Goal: Information Seeking & Learning: Learn about a topic

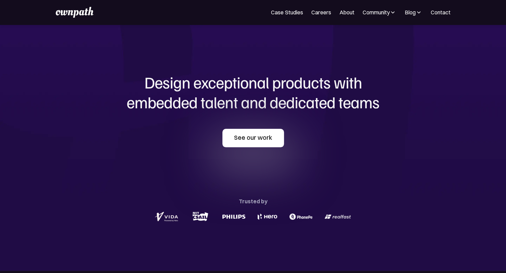
click at [260, 139] on link "See our work" at bounding box center [253, 138] width 62 height 18
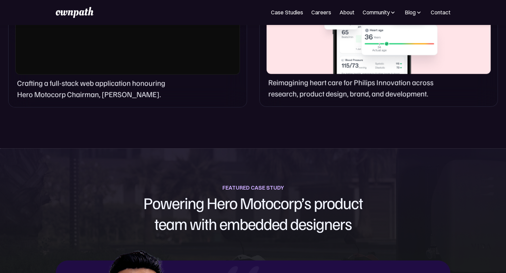
scroll to position [608, 0]
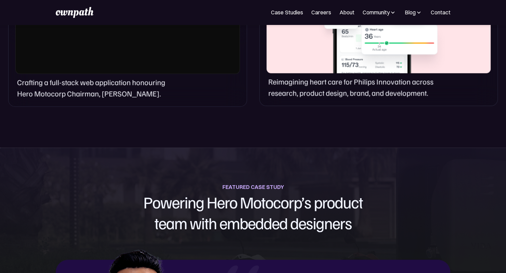
click at [256, 184] on div "FEATURED CASE STUDY" at bounding box center [253, 187] width 62 height 10
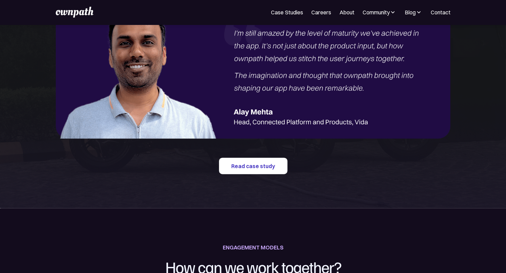
scroll to position [932, 0]
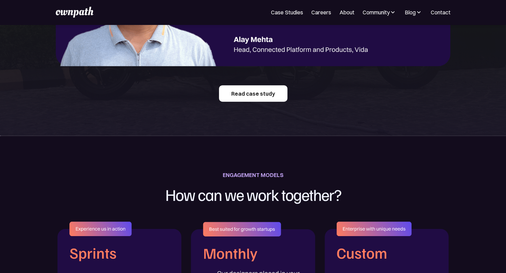
click at [253, 93] on link "Read case study" at bounding box center [253, 94] width 68 height 16
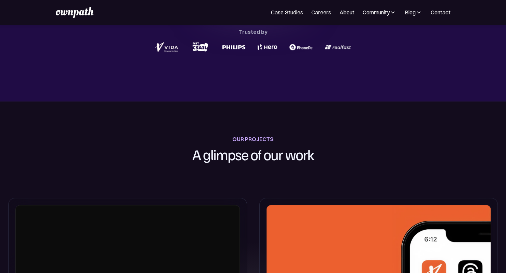
scroll to position [0, 0]
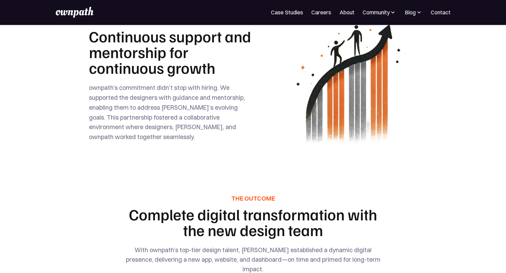
scroll to position [1339, 0]
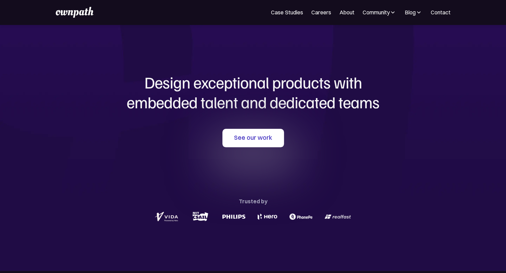
click at [374, 151] on div "See our work Trusted by" at bounding box center [253, 176] width 329 height 94
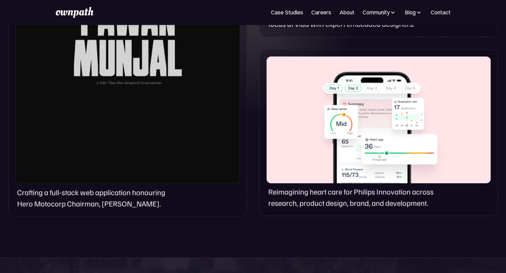
scroll to position [535, 0]
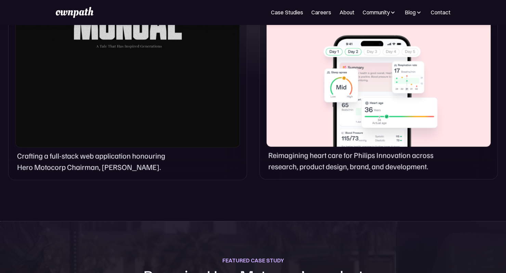
click at [303, 109] on div at bounding box center [379, 83] width 224 height 127
click at [327, 82] on div at bounding box center [379, 83] width 224 height 127
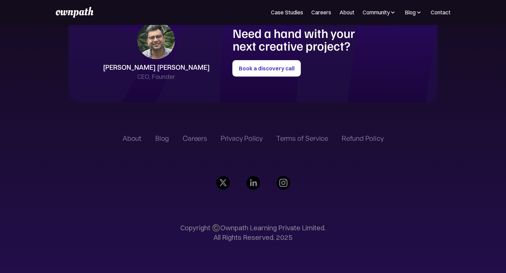
scroll to position [1586, 0]
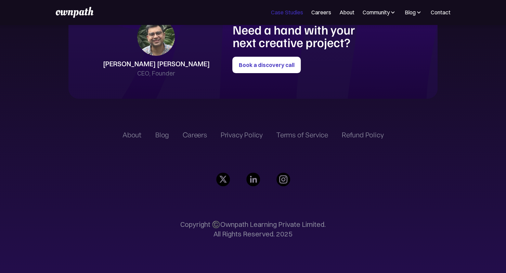
click at [282, 15] on link "Case Studies" at bounding box center [287, 12] width 32 height 8
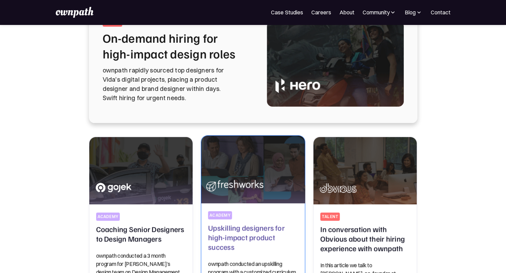
scroll to position [161, 0]
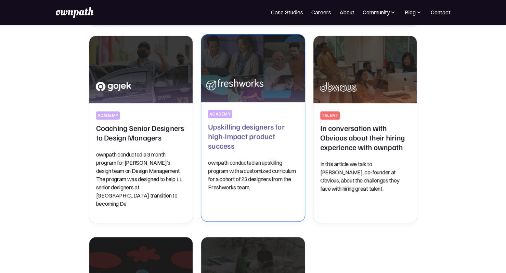
click at [259, 83] on img at bounding box center [253, 68] width 109 height 71
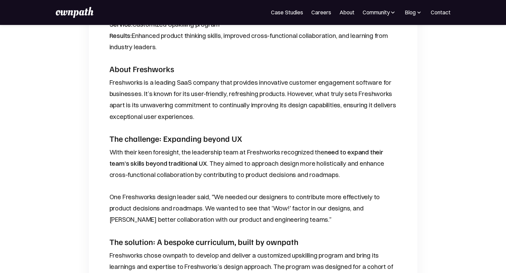
scroll to position [319, 0]
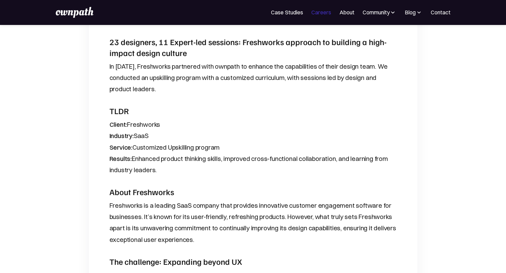
click at [328, 11] on link "Careers" at bounding box center [321, 12] width 20 height 8
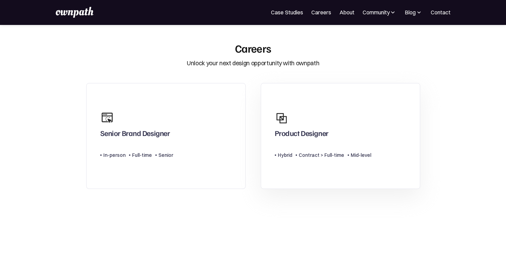
click at [336, 148] on div "Type Level Hybrid Contract > Full-time Mid-level" at bounding box center [323, 153] width 97 height 14
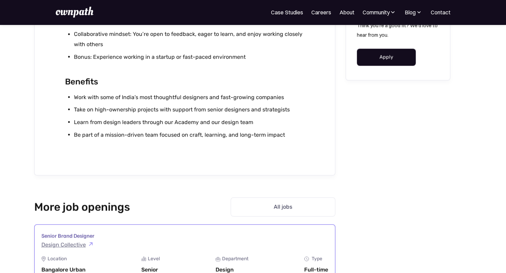
scroll to position [792, 0]
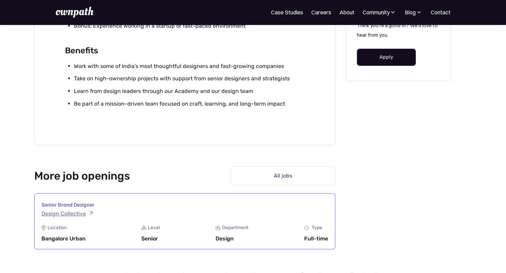
click at [262, 212] on link "Senior Brand Designer Design Collective Location Bangalore Urban Level Senior D…" at bounding box center [184, 222] width 301 height 56
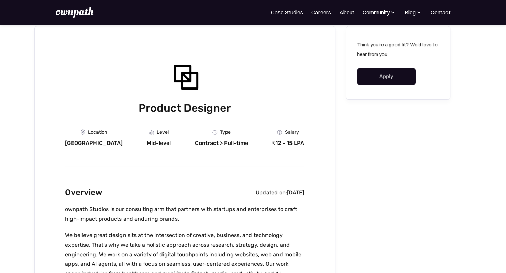
scroll to position [0, 0]
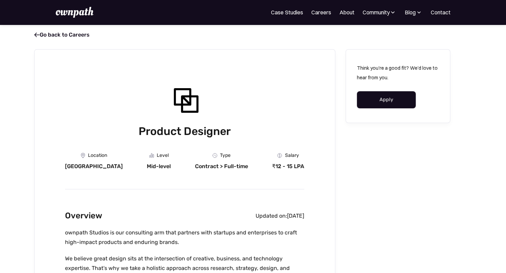
click at [39, 34] on link " Go back to Careers" at bounding box center [61, 34] width 55 height 7
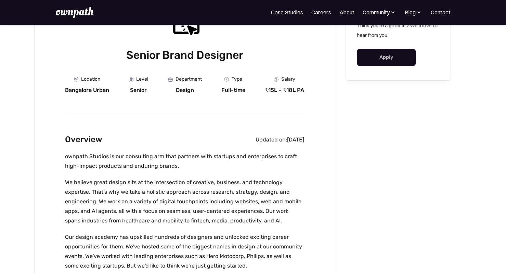
scroll to position [78, 0]
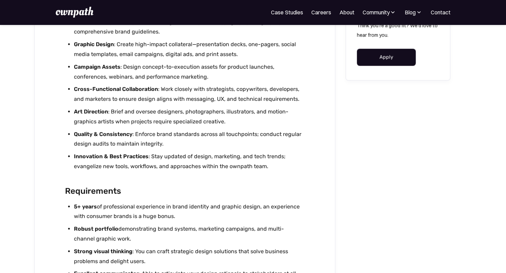
scroll to position [910, 0]
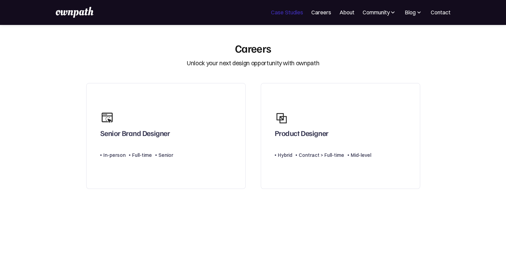
click at [274, 14] on link "Case Studies" at bounding box center [287, 12] width 32 height 8
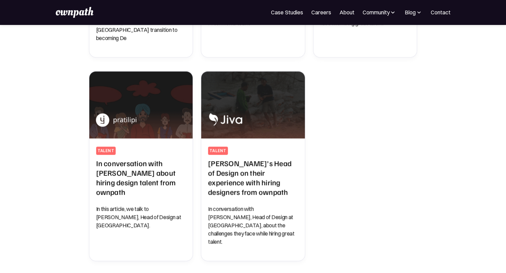
scroll to position [328, 0]
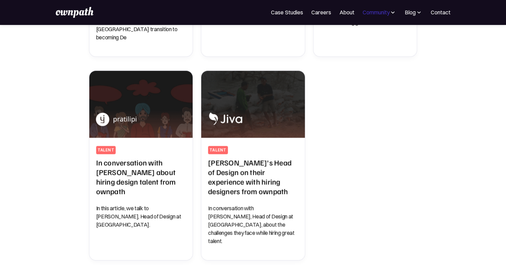
click at [385, 14] on div "Community" at bounding box center [375, 12] width 27 height 8
click at [365, 39] on div "Events" at bounding box center [365, 37] width 26 height 8
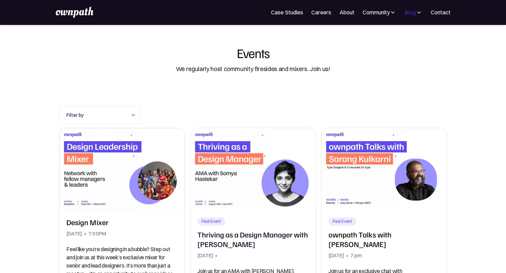
click at [415, 12] on div "Blog" at bounding box center [410, 12] width 11 height 8
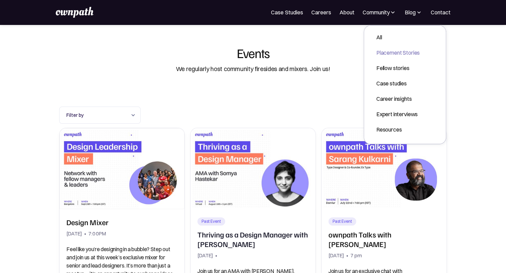
click at [409, 49] on div "Placement Stories" at bounding box center [398, 53] width 43 height 8
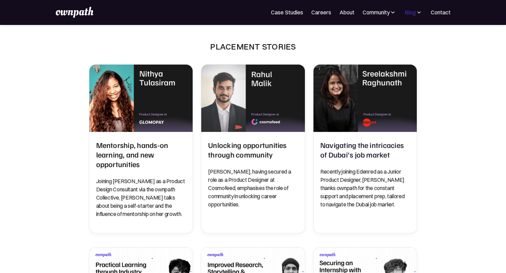
click at [415, 16] on div "Blog" at bounding box center [410, 12] width 11 height 8
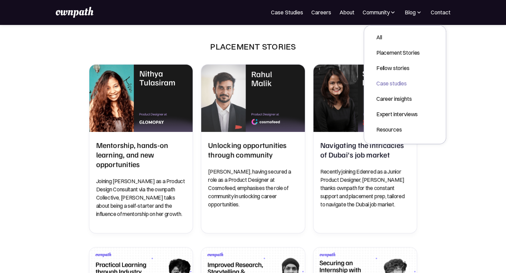
click at [398, 85] on div "Case studies" at bounding box center [398, 83] width 43 height 8
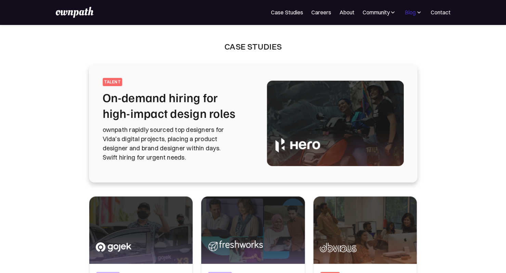
click at [415, 12] on div "Blog" at bounding box center [410, 12] width 11 height 8
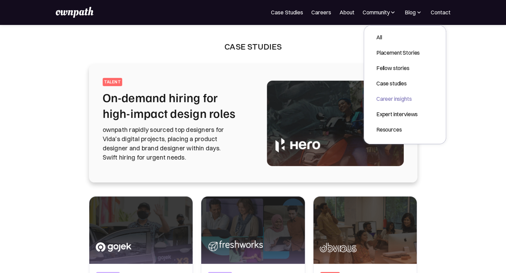
click at [398, 99] on div "Career insights" at bounding box center [398, 99] width 43 height 8
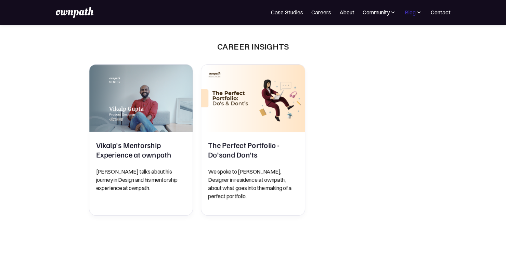
drag, startPoint x: 404, startPoint y: 12, endPoint x: 409, endPoint y: 13, distance: 4.9
click at [409, 13] on nav "For Companies Case Studies Careers About Community Events Resources Design Resi…" at bounding box center [360, 12] width 179 height 8
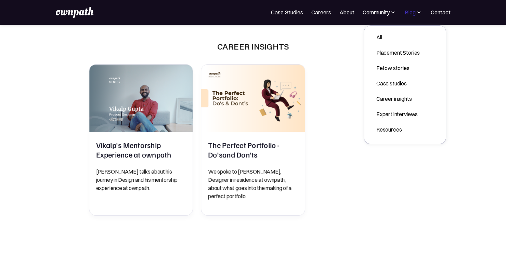
click at [409, 13] on div "Blog" at bounding box center [410, 12] width 11 height 8
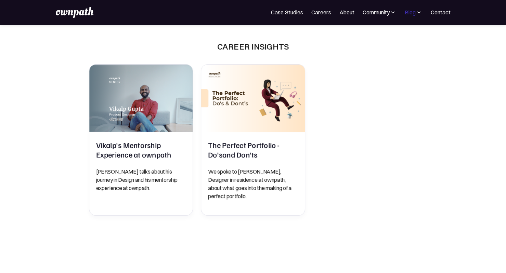
click at [411, 9] on div "Blog" at bounding box center [410, 12] width 11 height 8
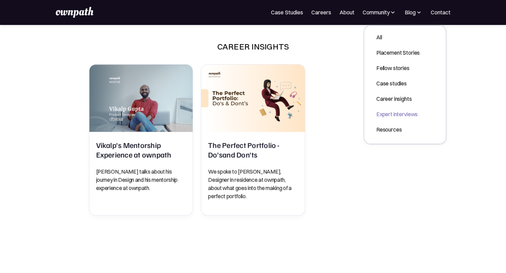
click at [396, 116] on div "Expert interviews" at bounding box center [398, 114] width 43 height 8
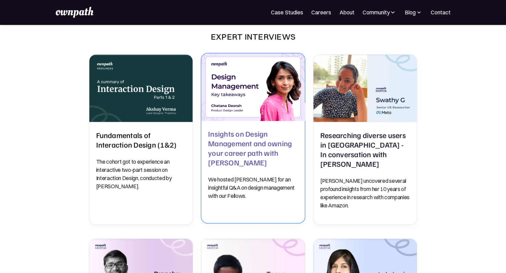
scroll to position [10, 0]
click at [261, 129] on div "Insights on Design Management and owning your career path with [PERSON_NAME] We…" at bounding box center [253, 172] width 90 height 103
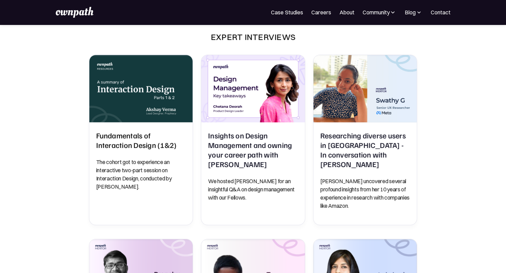
click at [76, 14] on img at bounding box center [75, 12] width 38 height 11
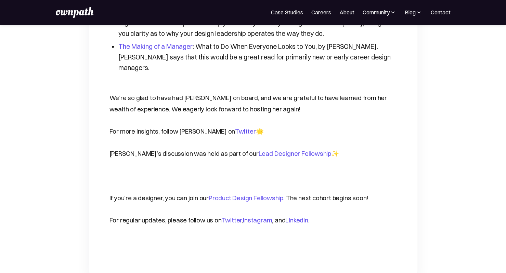
scroll to position [1582, 0]
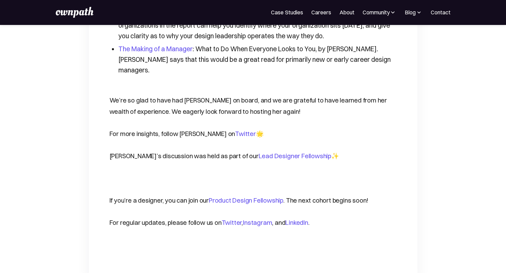
click at [237, 197] on link "Product Design Fellowship" at bounding box center [246, 201] width 75 height 8
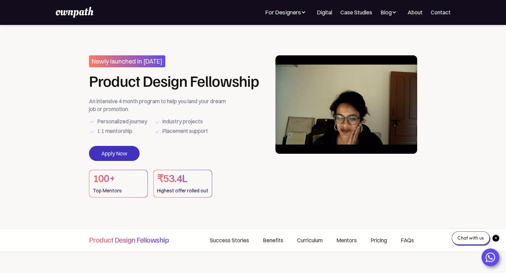
click at [115, 154] on link "Apply Now" at bounding box center [114, 153] width 51 height 15
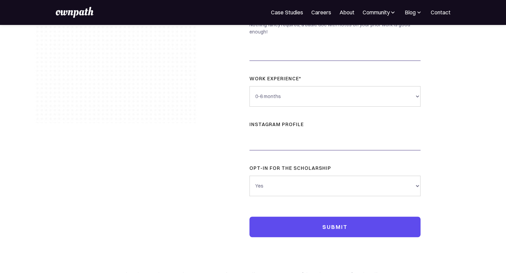
scroll to position [154, 0]
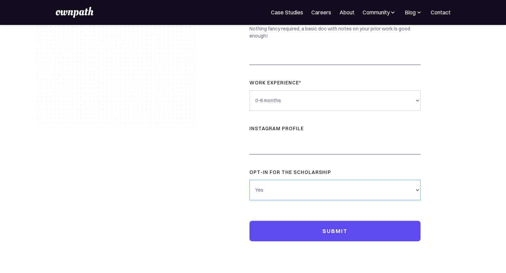
click at [291, 192] on select "Yes No" at bounding box center [335, 190] width 171 height 21
click at [209, 191] on div "NAME * Phone * Email address * LinkedIn / Portfolio URL* Nothing fancy required…" at bounding box center [335, 63] width 275 height 385
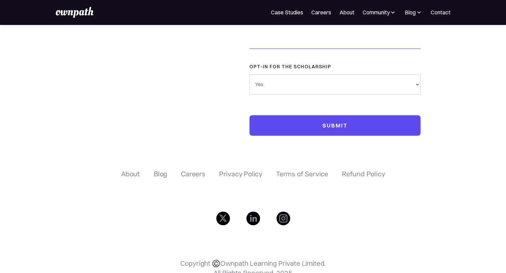
scroll to position [292, 0]
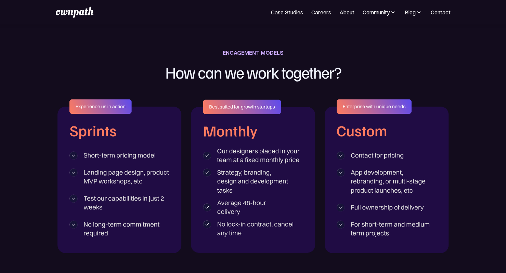
scroll to position [1076, 0]
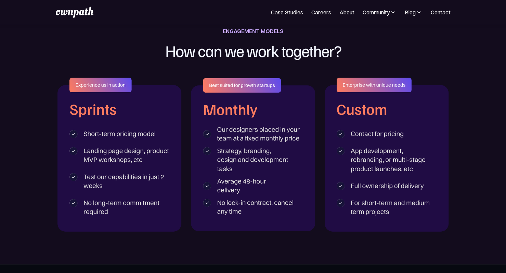
click at [173, 92] on img at bounding box center [120, 155] width 124 height 154
click at [113, 90] on img at bounding box center [120, 155] width 124 height 154
click at [105, 188] on img at bounding box center [120, 155] width 124 height 154
click at [204, 176] on img at bounding box center [253, 154] width 124 height 153
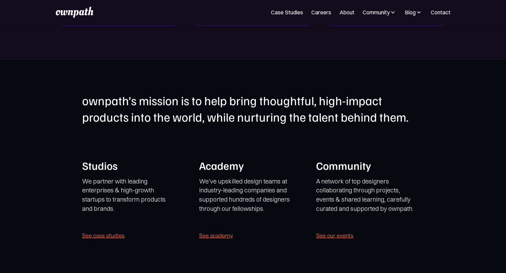
scroll to position [1350, 0]
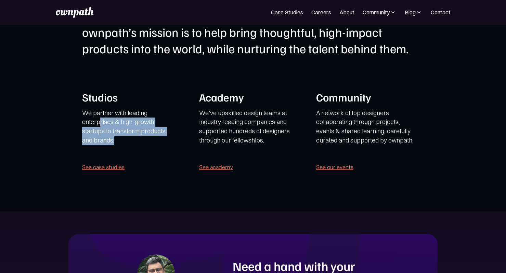
drag, startPoint x: 99, startPoint y: 125, endPoint x: 144, endPoint y: 139, distance: 47.1
click at [144, 139] on p "We partner with leading enterprises & high-growth startups to transform product…" at bounding box center [127, 132] width 91 height 46
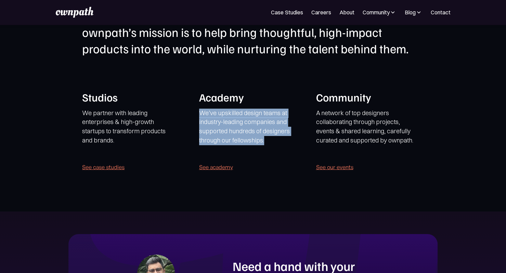
drag, startPoint x: 199, startPoint y: 114, endPoint x: 273, endPoint y: 143, distance: 79.7
click at [273, 143] on p "We’ve upskilled design teams at industry-leading companies and supported hundre…" at bounding box center [249, 127] width 101 height 37
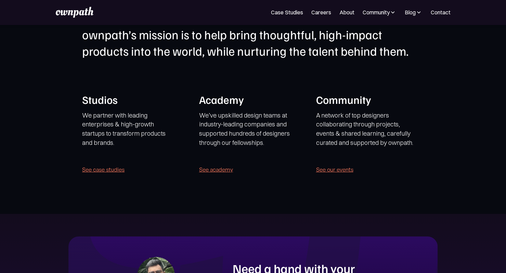
scroll to position [1347, 0]
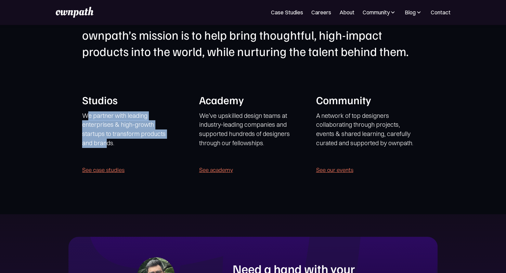
drag, startPoint x: 86, startPoint y: 114, endPoint x: 105, endPoint y: 145, distance: 36.3
click at [105, 145] on p "We partner with leading enterprises & high-growth startups to transform product…" at bounding box center [127, 135] width 91 height 46
click at [114, 139] on p "We partner with leading enterprises & high-growth startups to transform product…" at bounding box center [127, 135] width 91 height 46
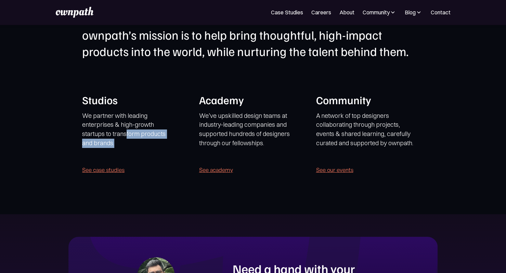
drag, startPoint x: 125, startPoint y: 131, endPoint x: 156, endPoint y: 140, distance: 32.4
click at [156, 140] on p "We partner with leading enterprises & high-growth startups to transform product…" at bounding box center [127, 135] width 91 height 46
click at [223, 168] on link "See academy" at bounding box center [216, 170] width 34 height 10
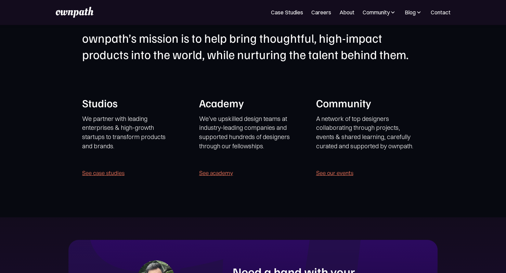
click at [330, 174] on link "See our events" at bounding box center [334, 173] width 37 height 10
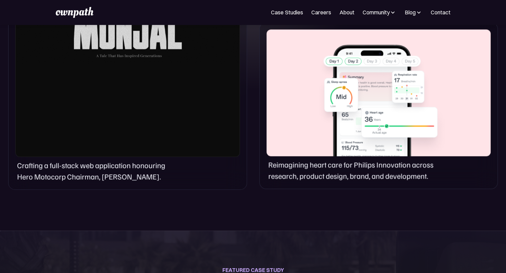
scroll to position [519, 0]
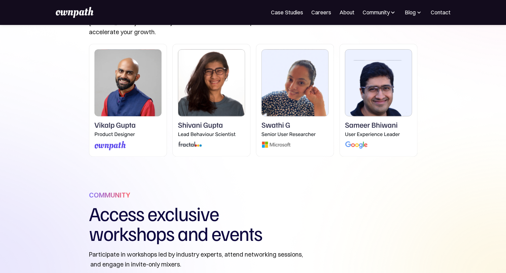
scroll to position [479, 0]
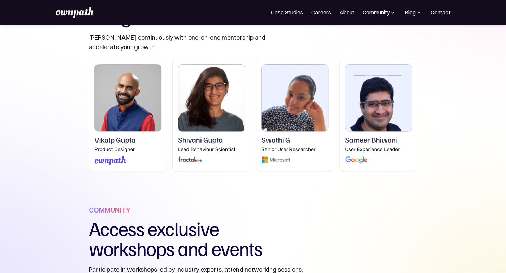
click at [143, 141] on img at bounding box center [128, 115] width 78 height 113
click at [143, 127] on img at bounding box center [128, 115] width 78 height 113
click at [236, 151] on img at bounding box center [212, 115] width 78 height 113
click at [201, 153] on img at bounding box center [212, 115] width 78 height 113
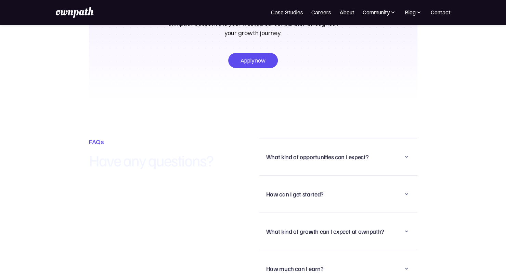
scroll to position [1609, 0]
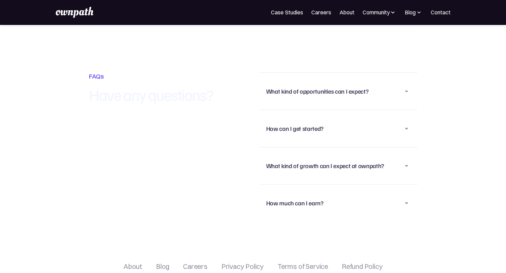
click at [372, 87] on div "What kind of opportunities can I expect?" at bounding box center [338, 91] width 144 height 18
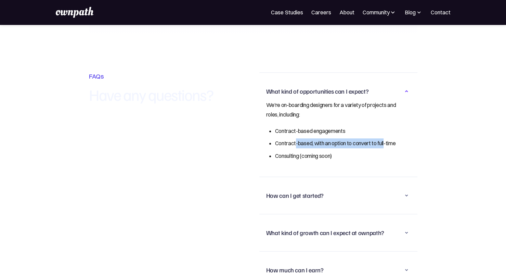
drag, startPoint x: 295, startPoint y: 142, endPoint x: 386, endPoint y: 141, distance: 90.7
click at [386, 141] on li "Contract-based, with an option to convert to full-time" at bounding box center [336, 144] width 122 height 10
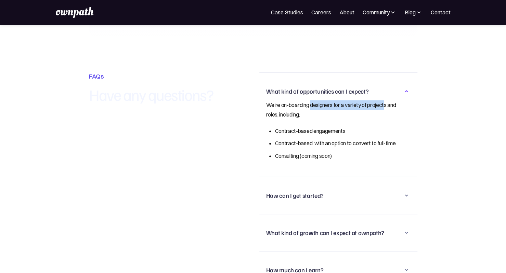
drag, startPoint x: 311, startPoint y: 104, endPoint x: 388, endPoint y: 105, distance: 76.3
click at [388, 105] on p "We're on-boarding designers for a variety of projects and roles, including:" at bounding box center [331, 109] width 131 height 19
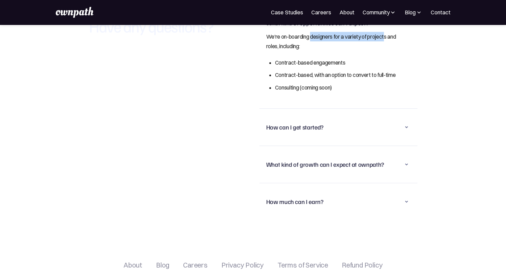
click at [331, 136] on div "How can I get started?" at bounding box center [338, 127] width 144 height 18
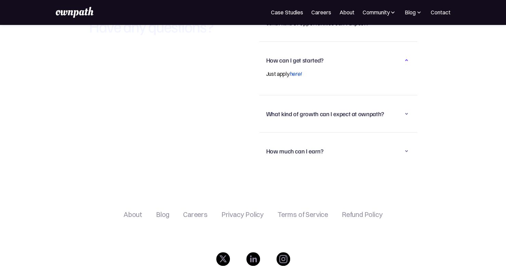
click at [308, 114] on div "What kind of growth can I expect at ownpath?" at bounding box center [325, 114] width 118 height 8
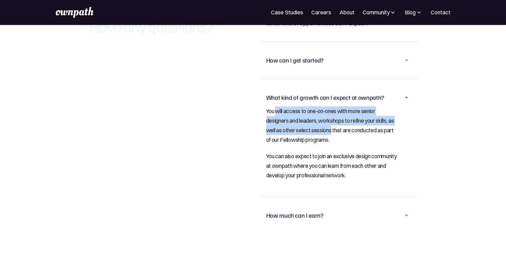
drag, startPoint x: 276, startPoint y: 115, endPoint x: 341, endPoint y: 133, distance: 67.1
click at [340, 132] on p "You will access to one-on-ones with more senior designers and leaders, workshop…" at bounding box center [331, 125] width 131 height 38
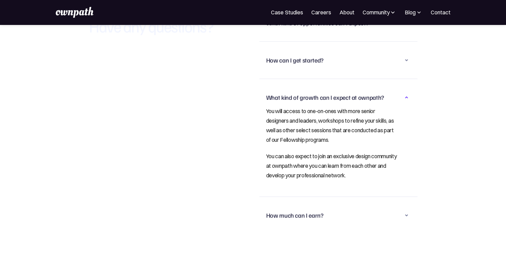
click at [340, 146] on div "You will access to one-on-ones with more senior designers and leaders, workshop…" at bounding box center [338, 146] width 144 height 81
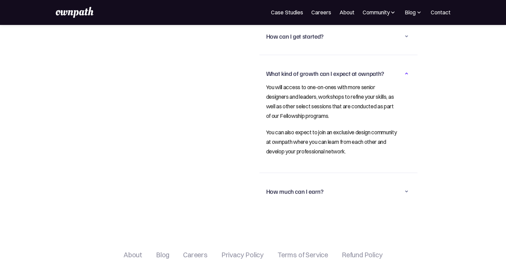
scroll to position [1711, 0]
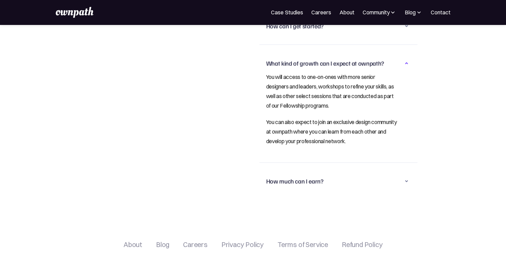
click at [301, 168] on div "How much can I earn? This depends on your expertise, experience, and the indust…" at bounding box center [338, 181] width 158 height 37
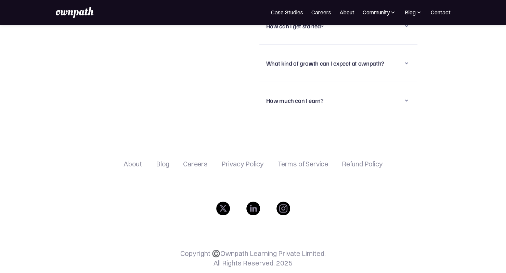
click at [324, 98] on div "How much can I earn?" at bounding box center [338, 101] width 144 height 18
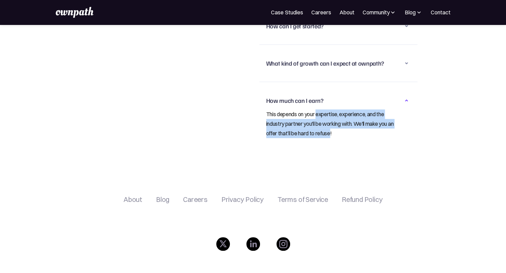
drag, startPoint x: 318, startPoint y: 115, endPoint x: 337, endPoint y: 134, distance: 27.1
click at [337, 134] on p "This depends on your expertise, experience, and the industry partner you'll be …" at bounding box center [331, 124] width 131 height 29
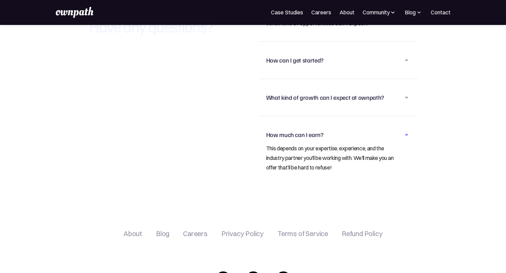
scroll to position [1768, 0]
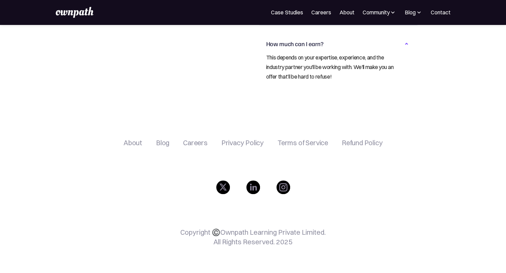
click at [353, 139] on div "Refund Policy" at bounding box center [362, 143] width 41 height 8
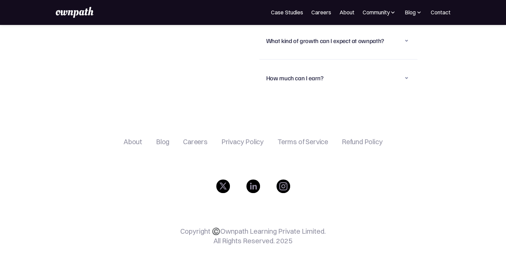
scroll to position [1733, 0]
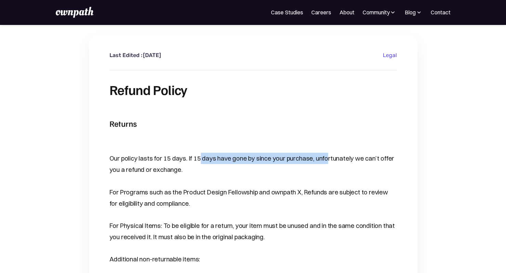
drag, startPoint x: 198, startPoint y: 159, endPoint x: 321, endPoint y: 153, distance: 123.7
click at [321, 153] on p "Our policy lasts for 15 days. If 15 days have gone by since your purchase, unfo…" at bounding box center [254, 164] width 288 height 23
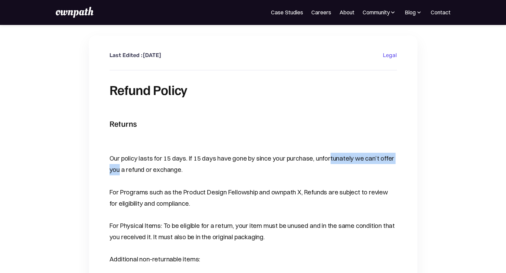
drag, startPoint x: 323, startPoint y: 158, endPoint x: 409, endPoint y: 161, distance: 85.3
click at [165, 174] on p "Our policy lasts for 15 days. If 15 days have gone by since your purchase, unfo…" at bounding box center [254, 164] width 288 height 23
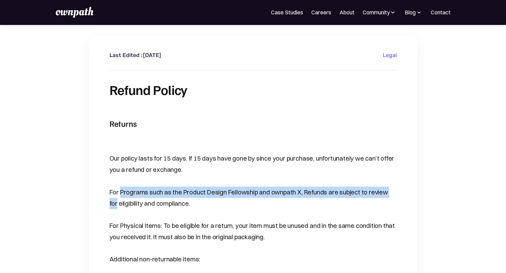
drag, startPoint x: 120, startPoint y: 191, endPoint x: 398, endPoint y: 193, distance: 278.3
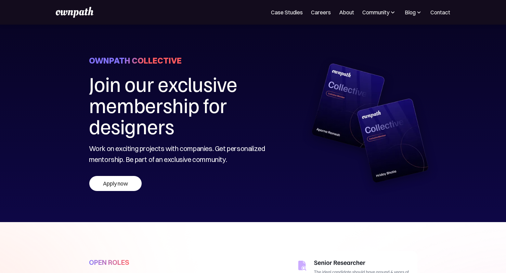
scroll to position [1733, 0]
